Goal: Task Accomplishment & Management: Use online tool/utility

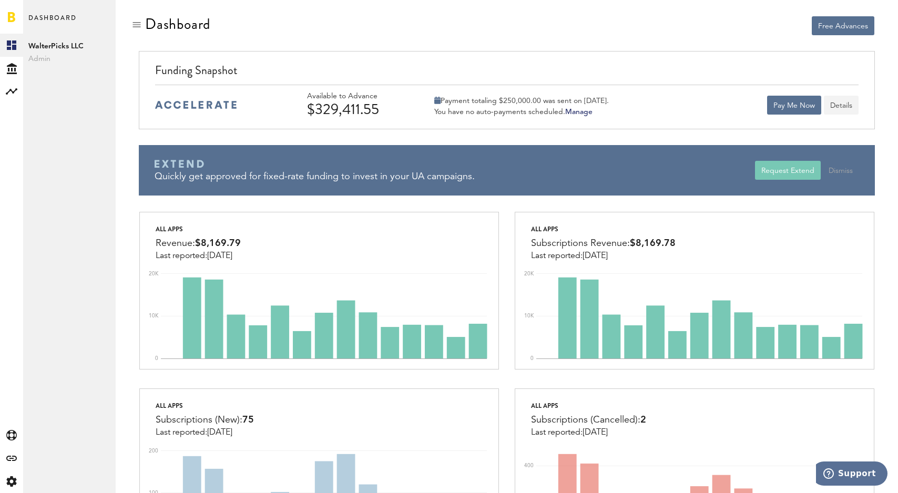
click at [835, 108] on button "Details" at bounding box center [841, 105] width 35 height 19
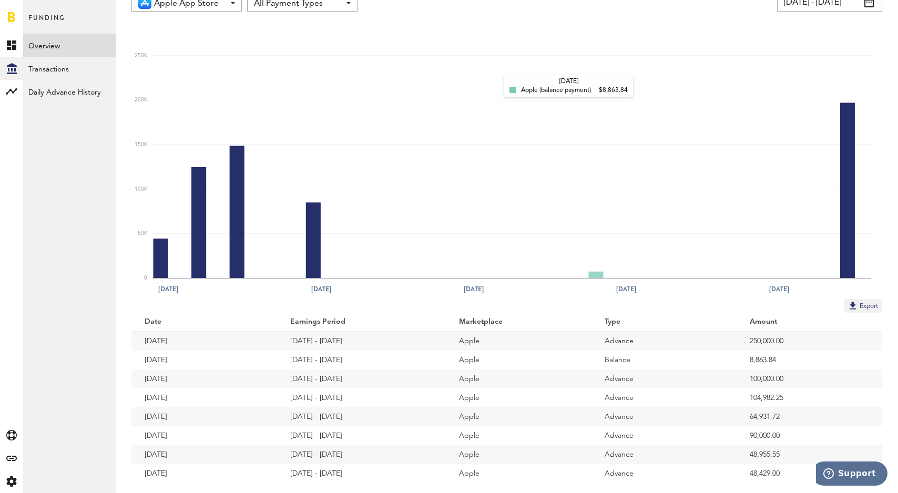
scroll to position [96, 0]
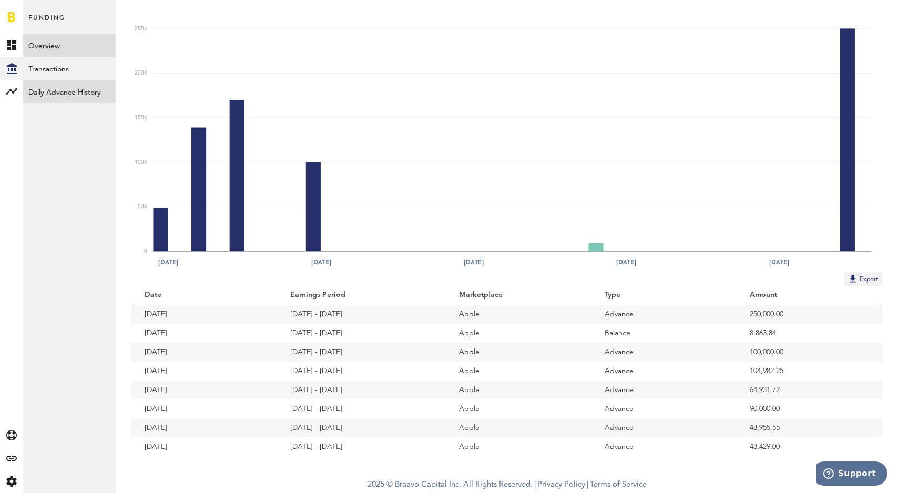
click at [58, 88] on link "Daily Advance History" at bounding box center [69, 91] width 93 height 23
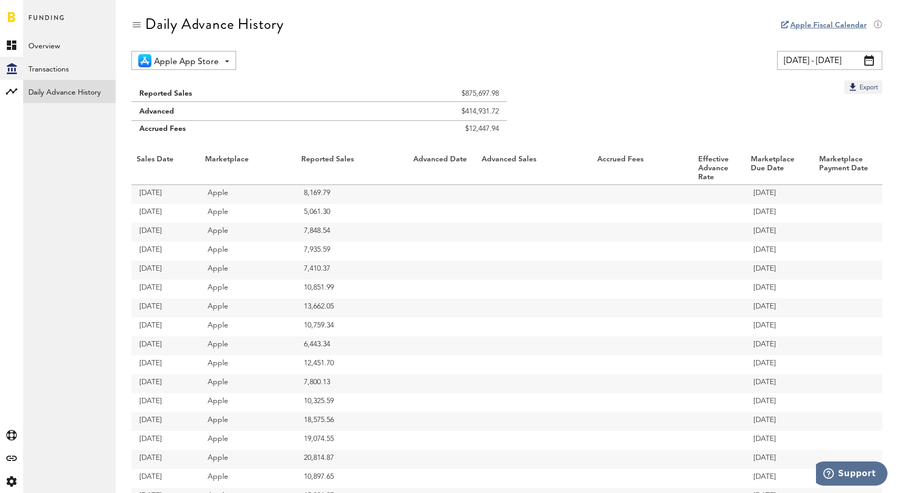
click at [200, 44] on div "Daily Advance History" at bounding box center [506, 33] width 751 height 35
click at [199, 61] on span "Apple App Store" at bounding box center [186, 62] width 65 height 18
click at [86, 66] on link "Transactions" at bounding box center [69, 68] width 93 height 23
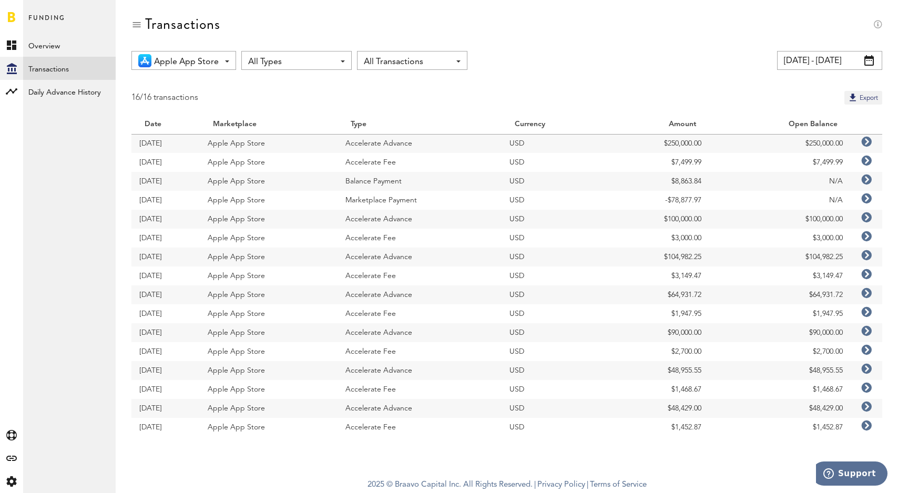
click at [797, 61] on input "[DATE] - [DATE]" at bounding box center [829, 60] width 105 height 19
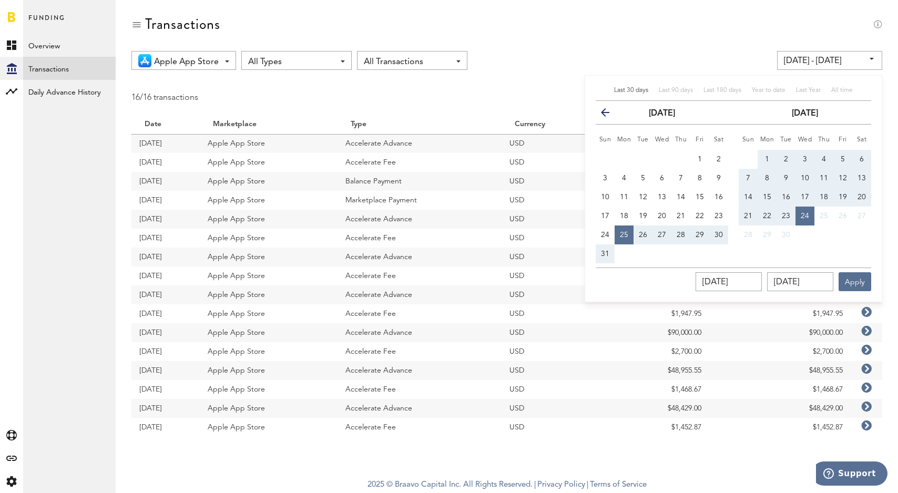
click at [609, 115] on icon "button" at bounding box center [609, 115] width 0 height 0
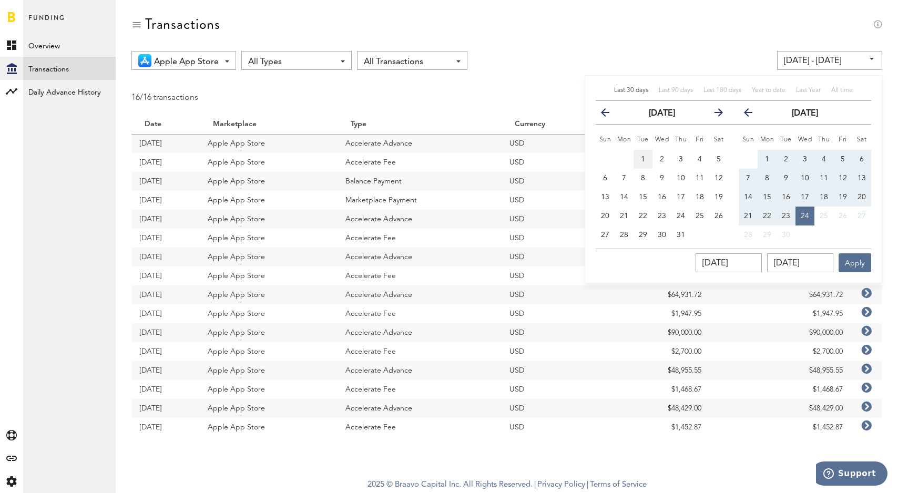
click at [644, 162] on span "1" at bounding box center [643, 159] width 4 height 7
type input "[DATE] - [DATE]"
type input "[DATE]"
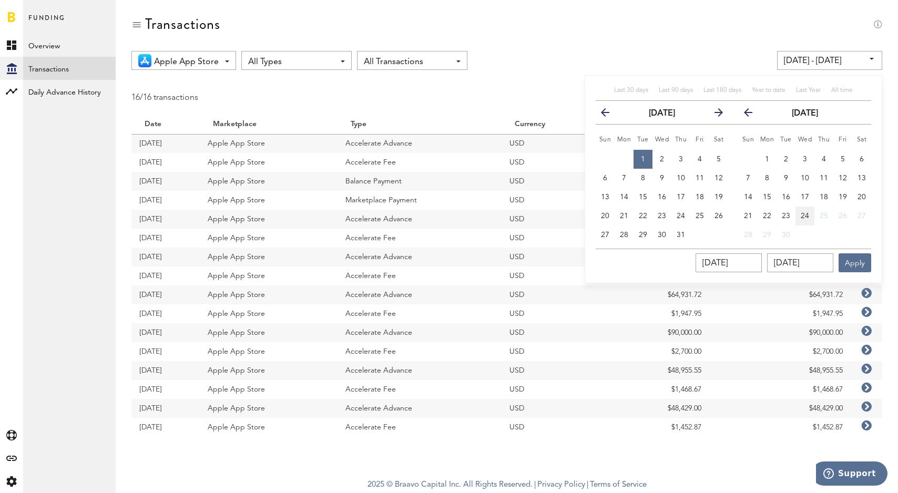
click at [803, 219] on span "24" at bounding box center [805, 215] width 8 height 7
type input "[DATE] - [DATE]"
type input "[DATE]"
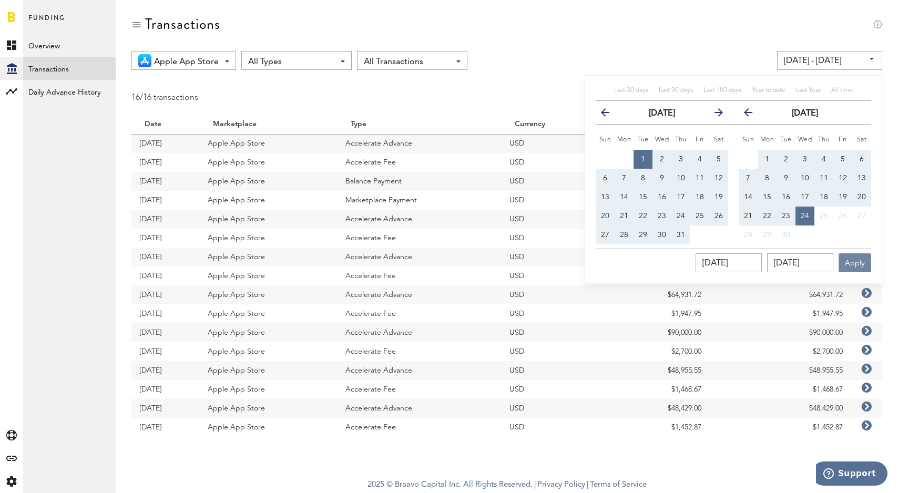
click at [846, 257] on button "Apply" at bounding box center [854, 262] width 33 height 19
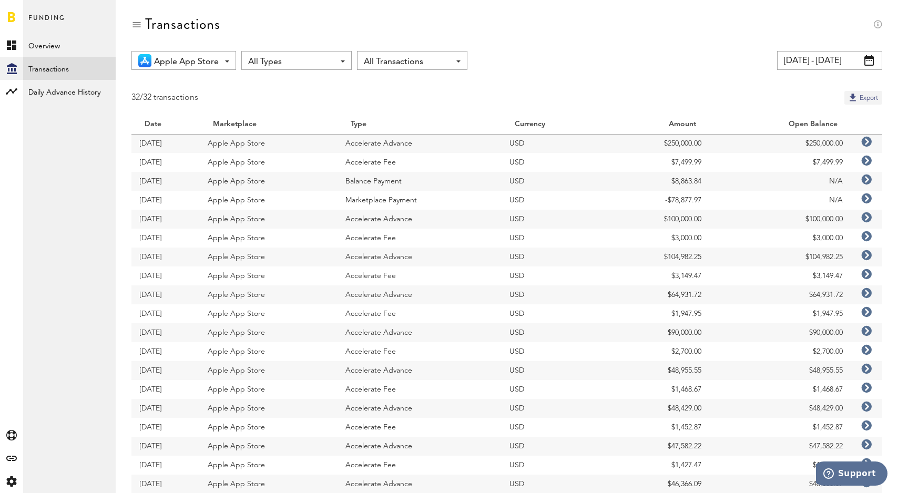
click at [876, 98] on button "Export" at bounding box center [863, 98] width 38 height 14
